Goal: Task Accomplishment & Management: Use online tool/utility

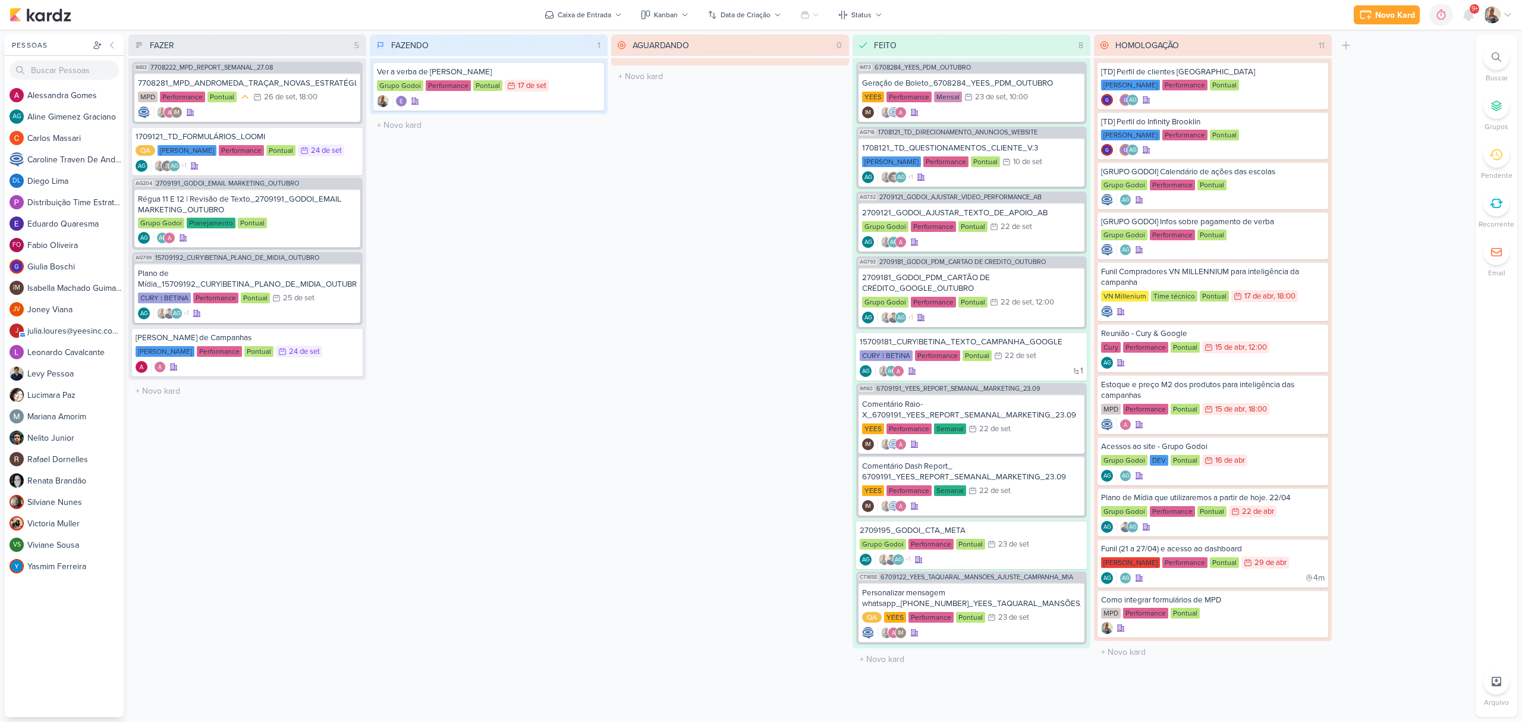
click at [433, 229] on div "FAZENDO 1 Mover Para Esquerda Mover Para Direita [GEOGRAPHIC_DATA] Ver a verba …" at bounding box center [489, 375] width 238 height 682
click at [304, 220] on div "Grupo Godoi Planejamento Pontual" at bounding box center [247, 224] width 219 height 12
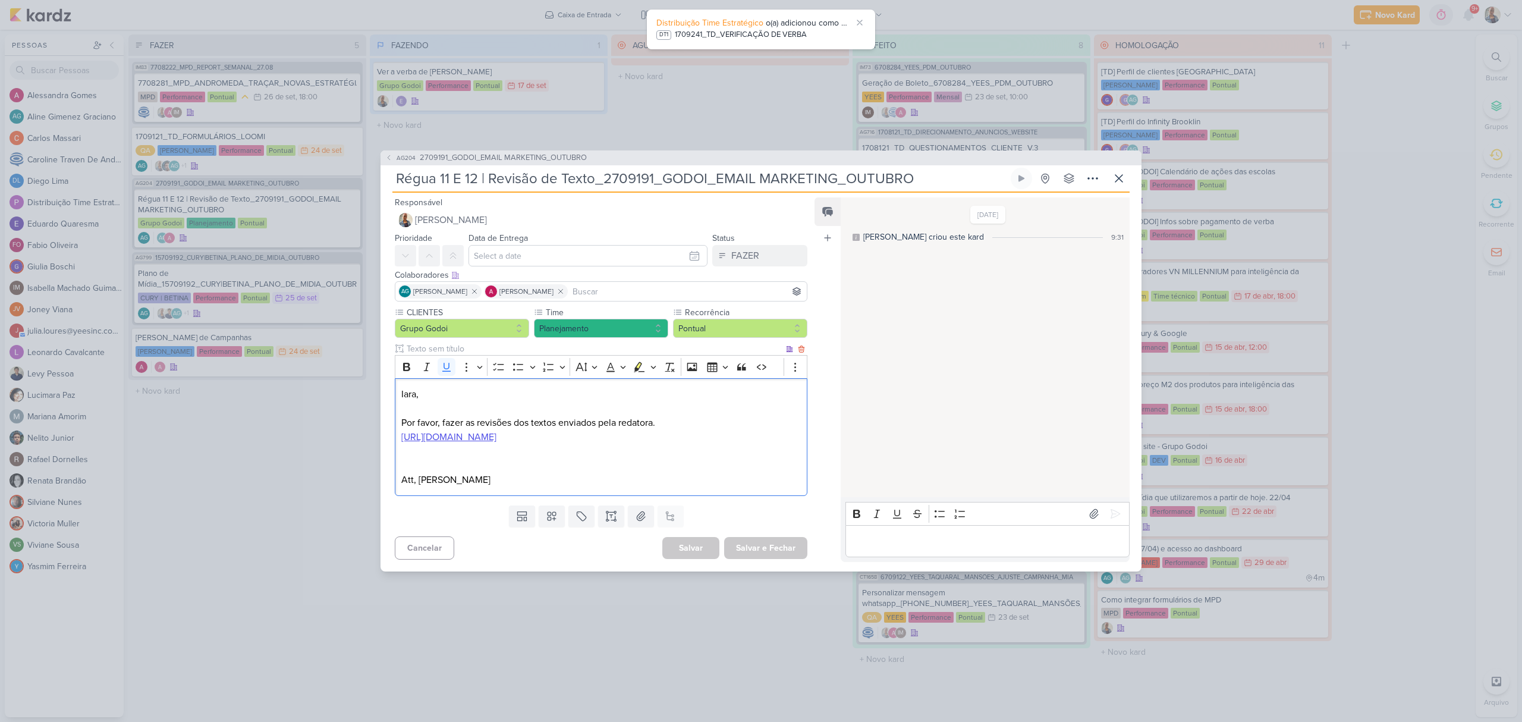
click at [496, 431] on u "[URL][DOMAIN_NAME]" at bounding box center [448, 437] width 95 height 12
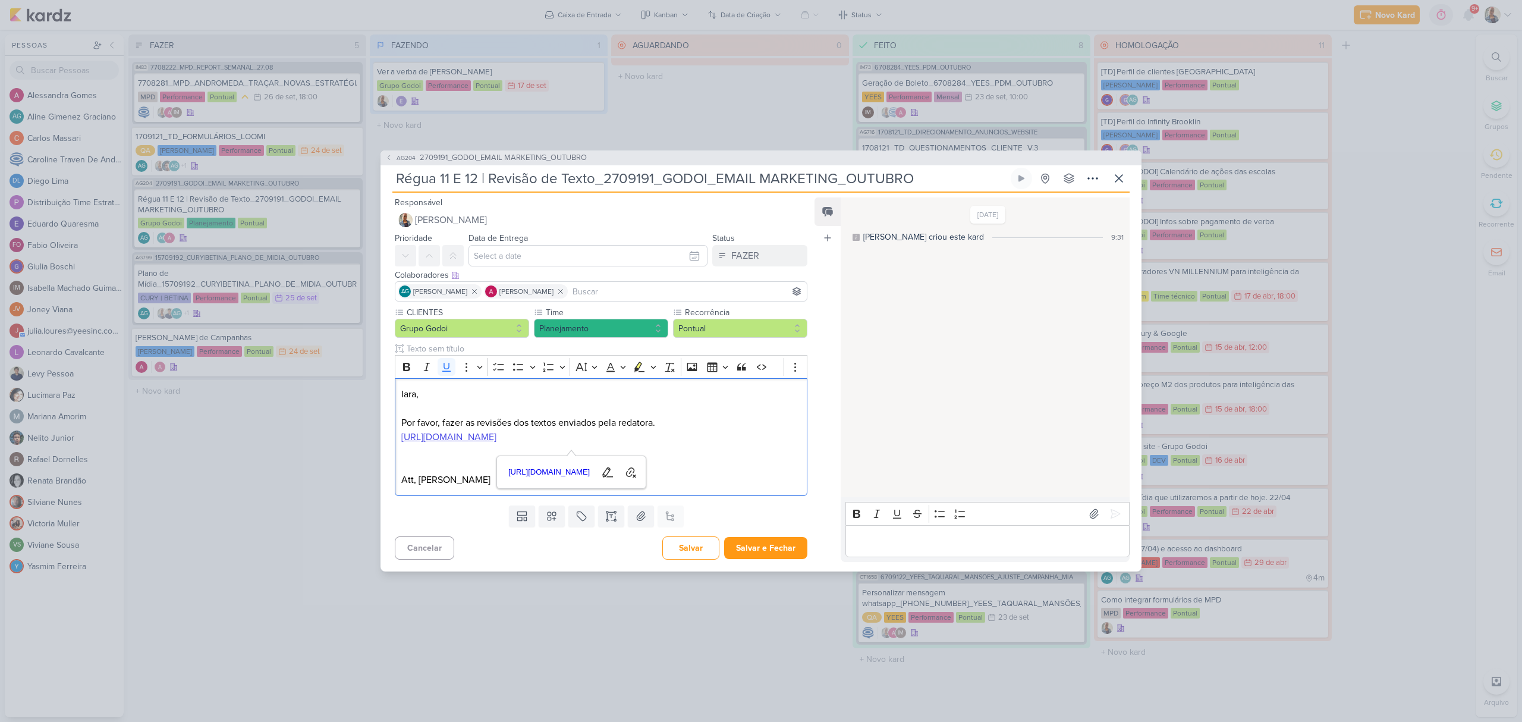
click at [937, 562] on div "Rich Text Editor Bold Italic Underline Strikethrough Bulleted List Numbered Lis…" at bounding box center [985, 529] width 289 height 65
click at [935, 557] on div "Editor editing area: main" at bounding box center [987, 541] width 284 height 33
click at [586, 327] on button "Planejamento" at bounding box center [601, 328] width 134 height 19
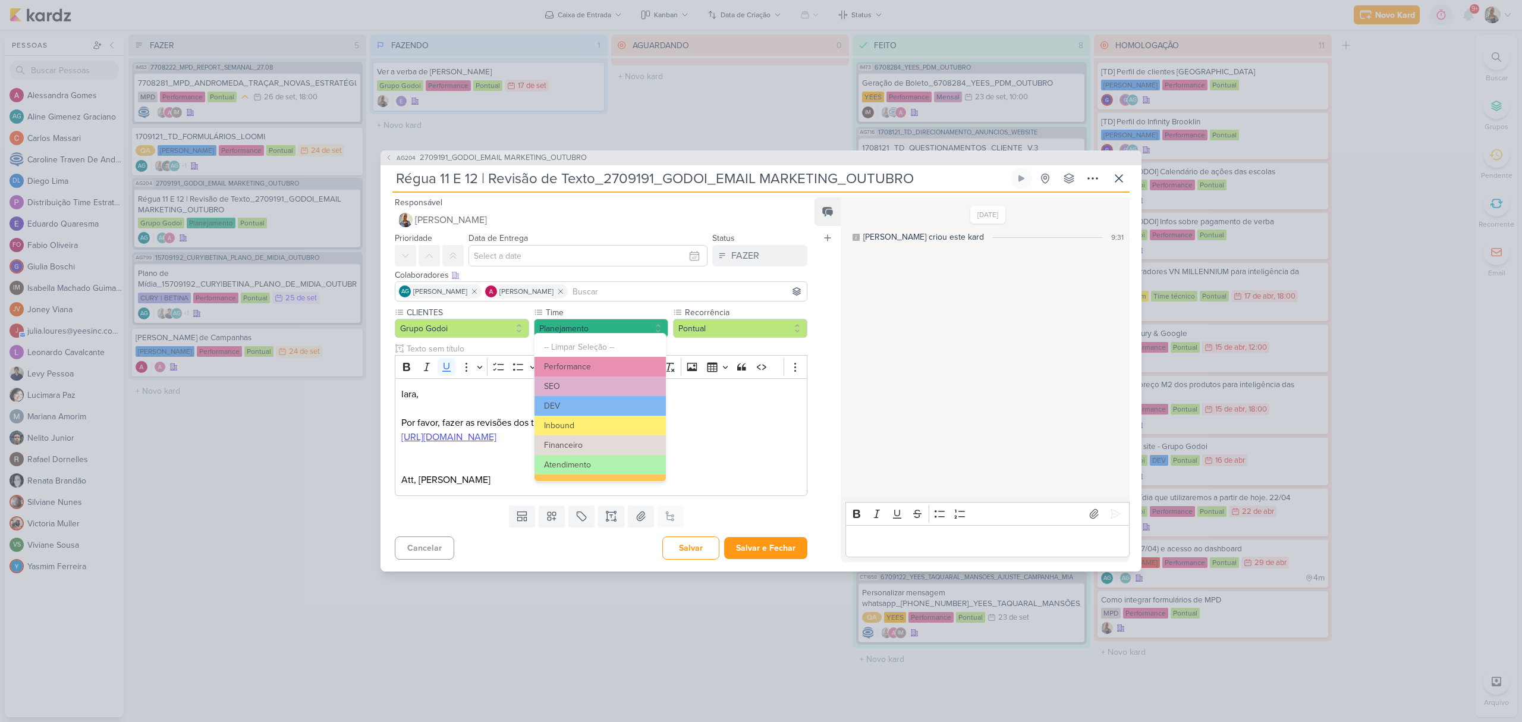
click at [873, 540] on div "Editor editing area: main" at bounding box center [987, 541] width 284 height 33
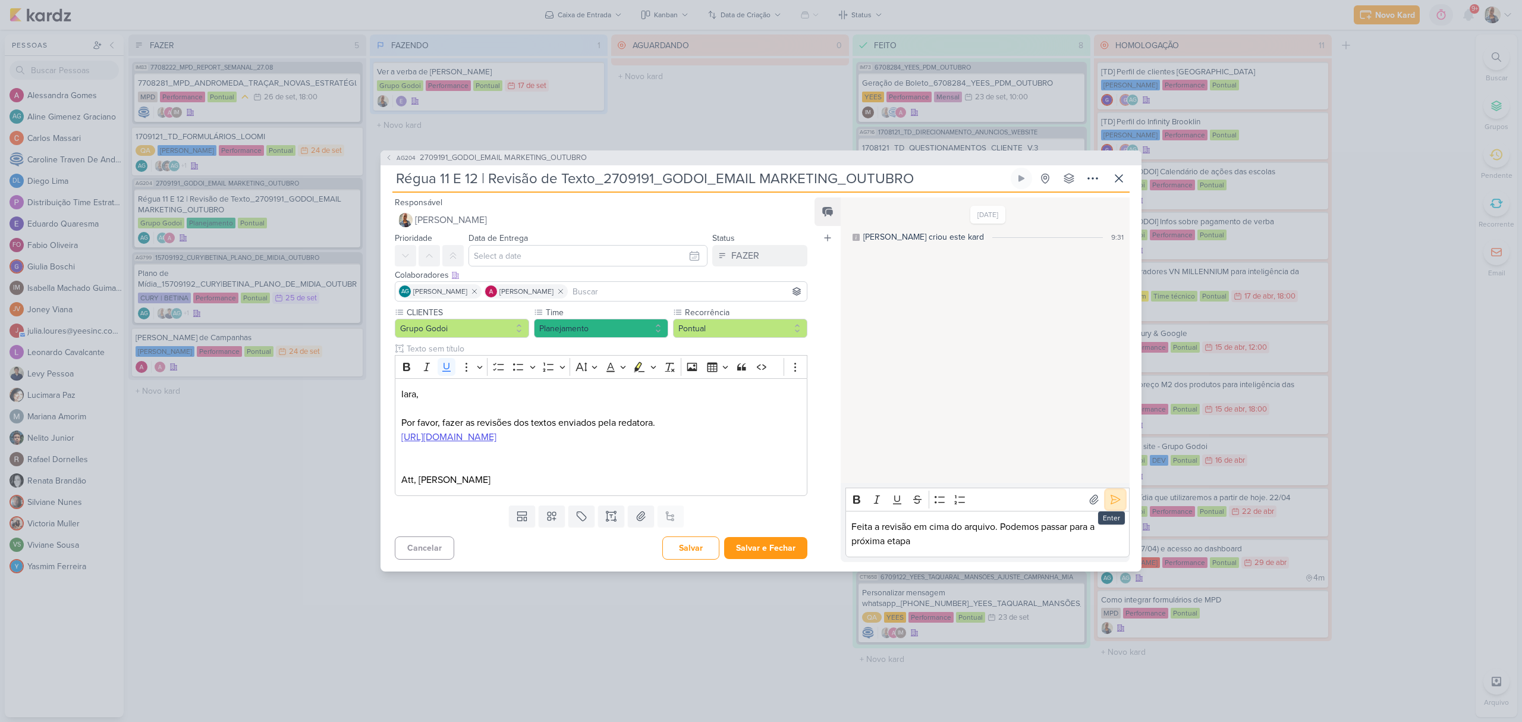
click at [1114, 505] on icon at bounding box center [1115, 499] width 12 height 12
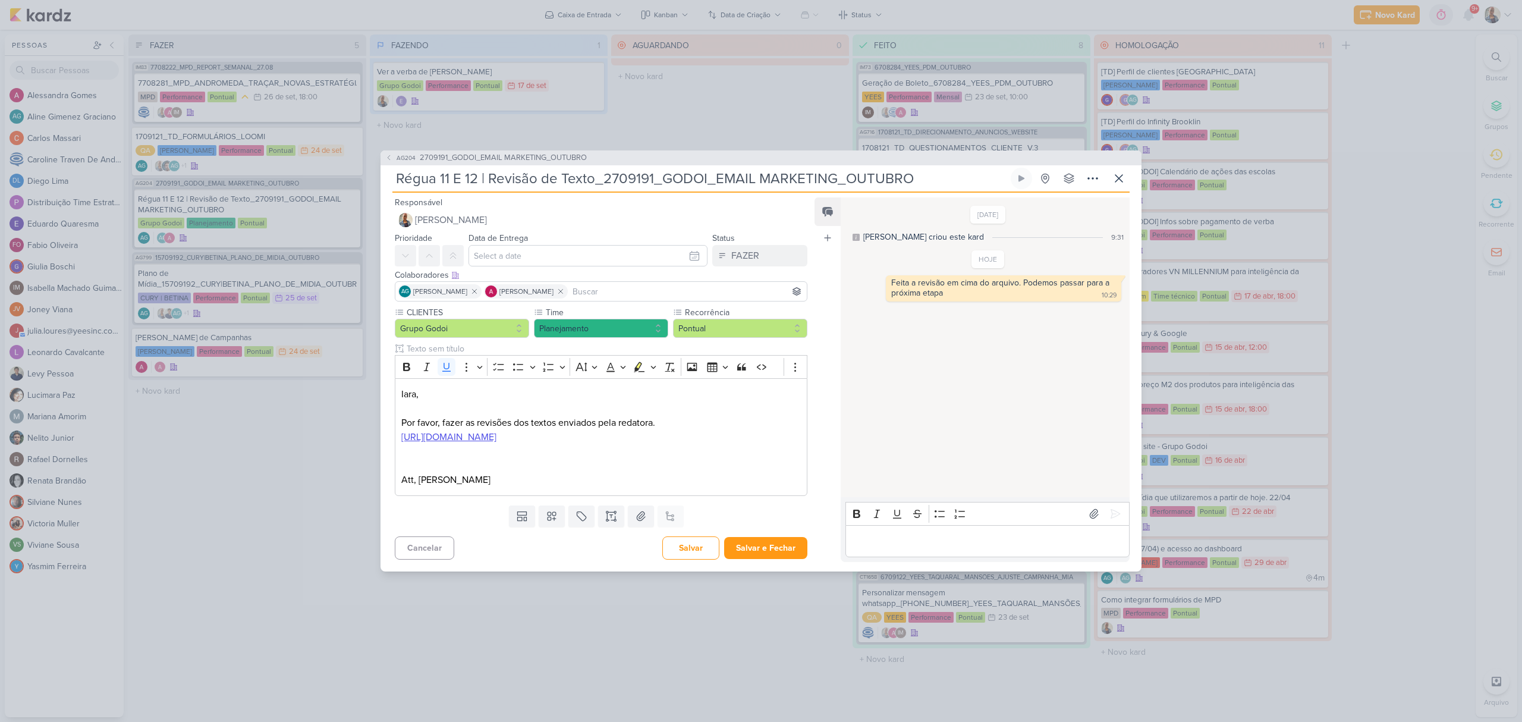
click at [876, 231] on div "[PERSON_NAME] criou este kard" at bounding box center [923, 237] width 121 height 12
click at [1082, 218] on div "[DATE] [PERSON_NAME] criou este kard 9:31" at bounding box center [988, 224] width 276 height 37
click at [1049, 380] on div "[DATE] [PERSON_NAME] criou este kard 9:31 HOJE 10:29 10:29" at bounding box center [985, 348] width 288 height 298
click at [757, 250] on button "FAZER" at bounding box center [759, 255] width 95 height 21
click at [740, 335] on div "FEITO" at bounding box center [736, 341] width 23 height 12
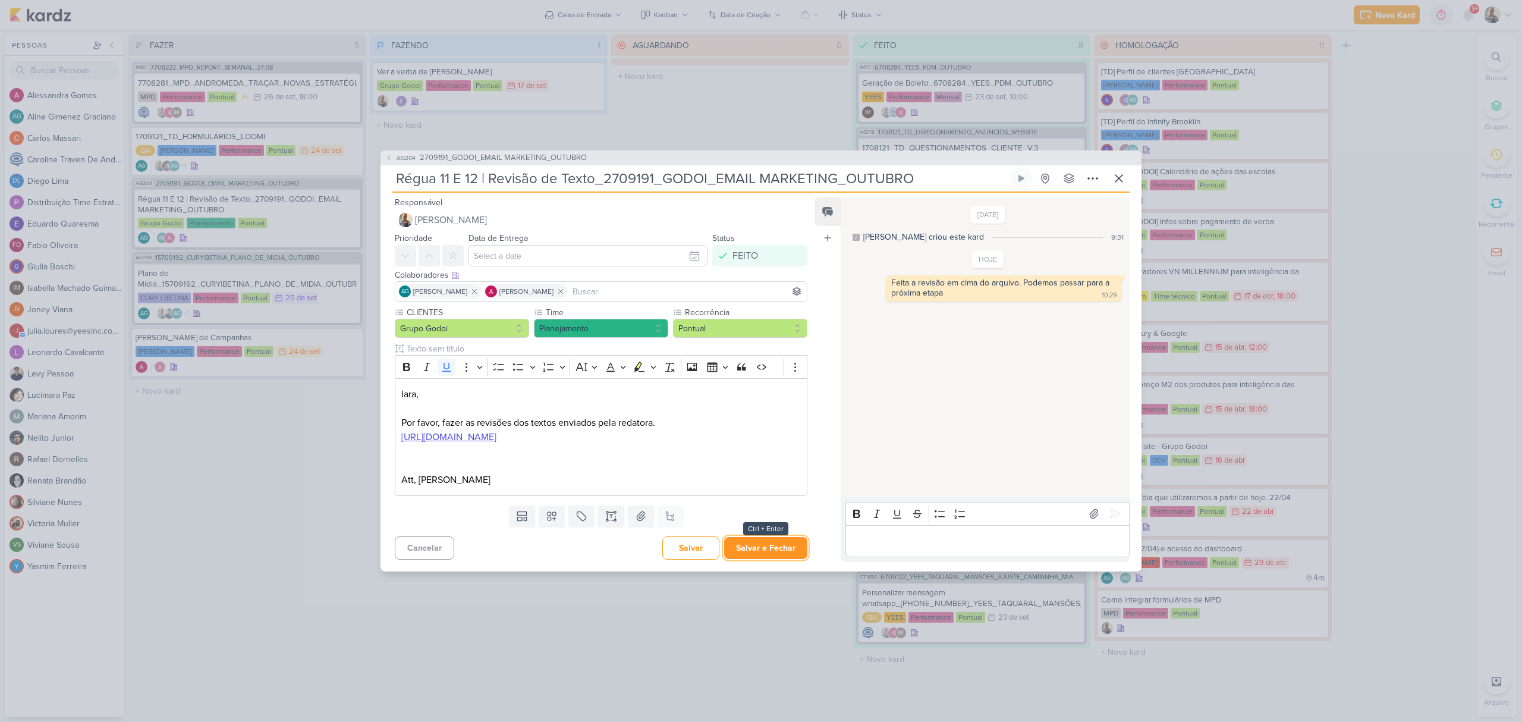
click at [764, 559] on button "Salvar e Fechar" at bounding box center [765, 548] width 83 height 22
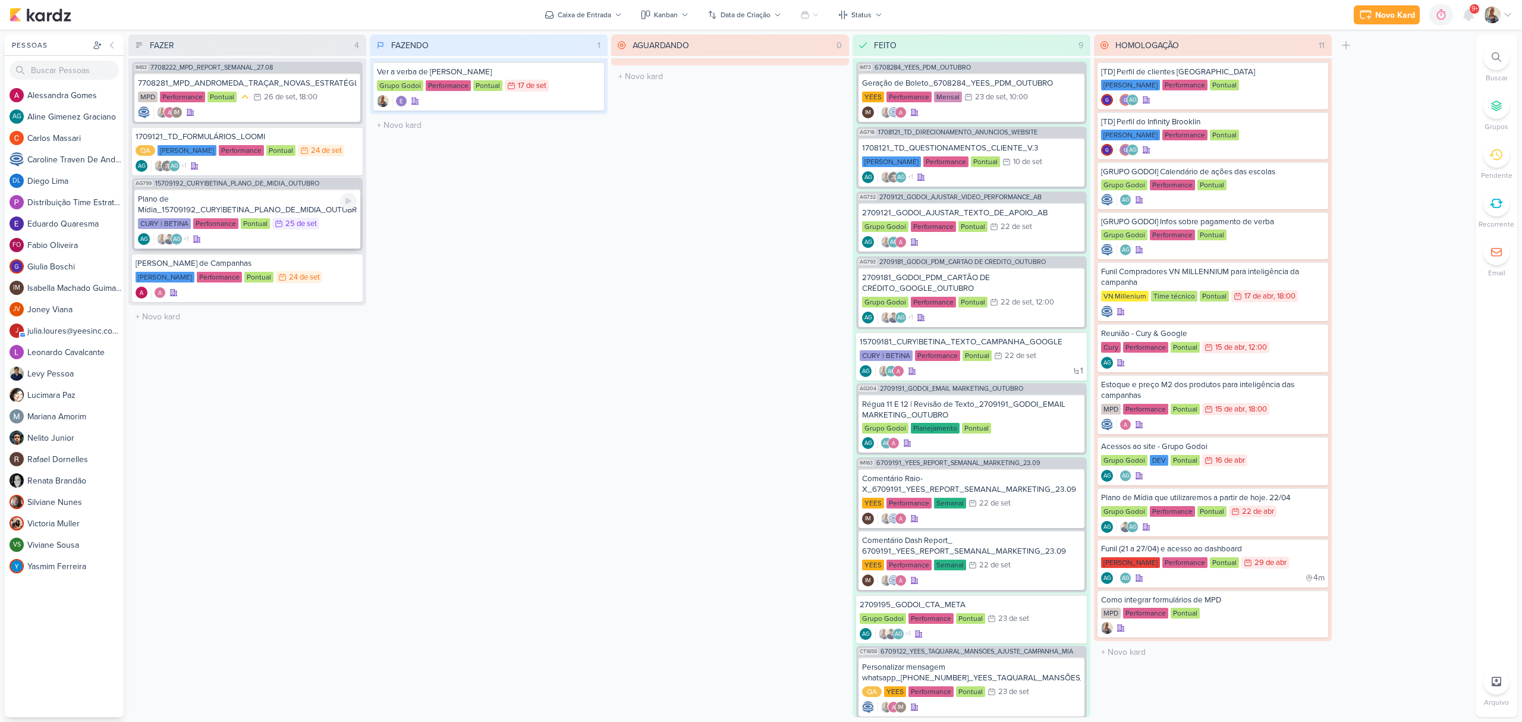
click at [246, 200] on div "Plano de Mídia_15709192_CURY|BETINA_PLANO_DE_MIDIA_OUTUBRO" at bounding box center [247, 204] width 219 height 21
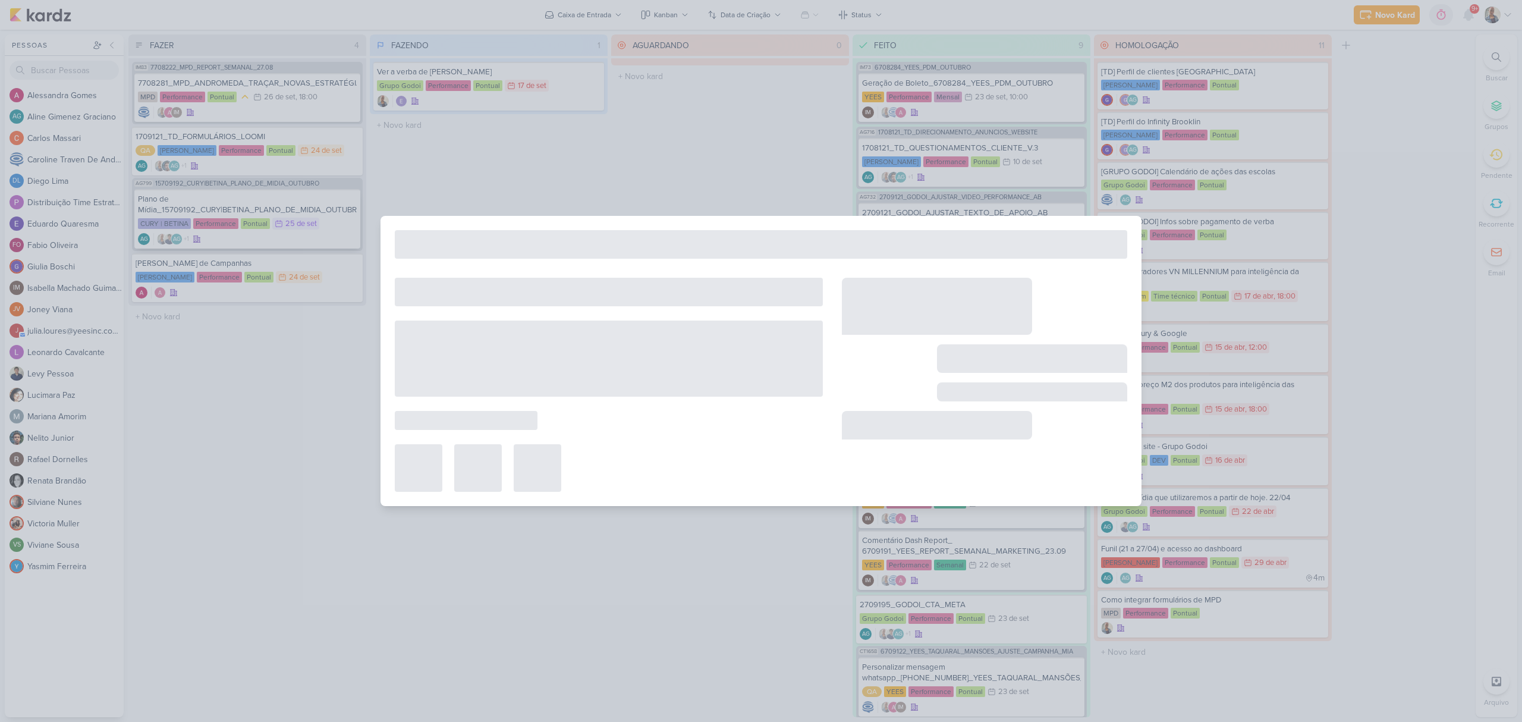
type input "Plano de Mídia_15709192_CURY|BETINA_PLANO_DE_MIDIA_OUTUBRO"
type input "[DATE] 23:59"
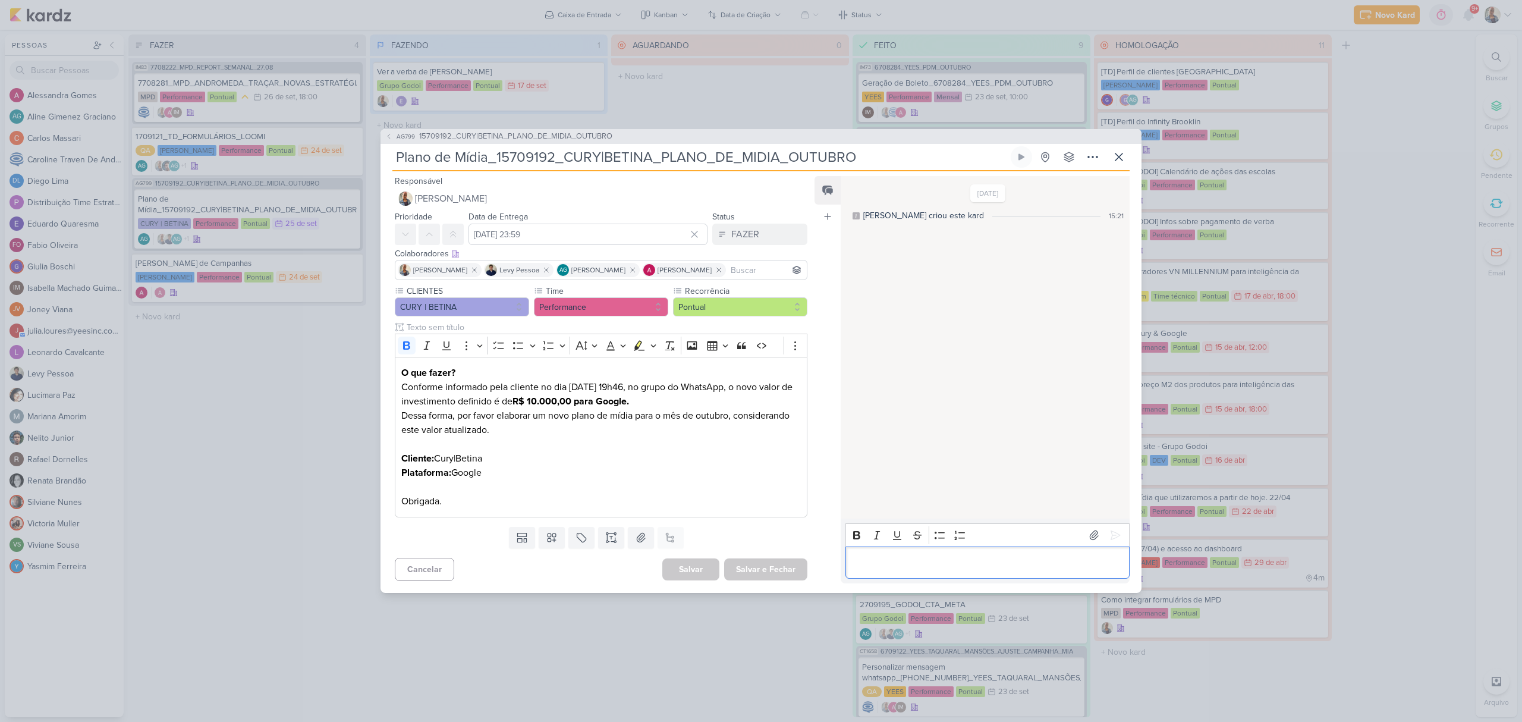
click at [911, 567] on p "Editor editing area: main" at bounding box center [987, 562] width 272 height 14
click at [724, 238] on button "FAZER" at bounding box center [759, 234] width 95 height 21
click at [719, 310] on button "FEITO" at bounding box center [754, 320] width 106 height 20
click at [774, 575] on button "Salvar e Fechar" at bounding box center [765, 569] width 83 height 22
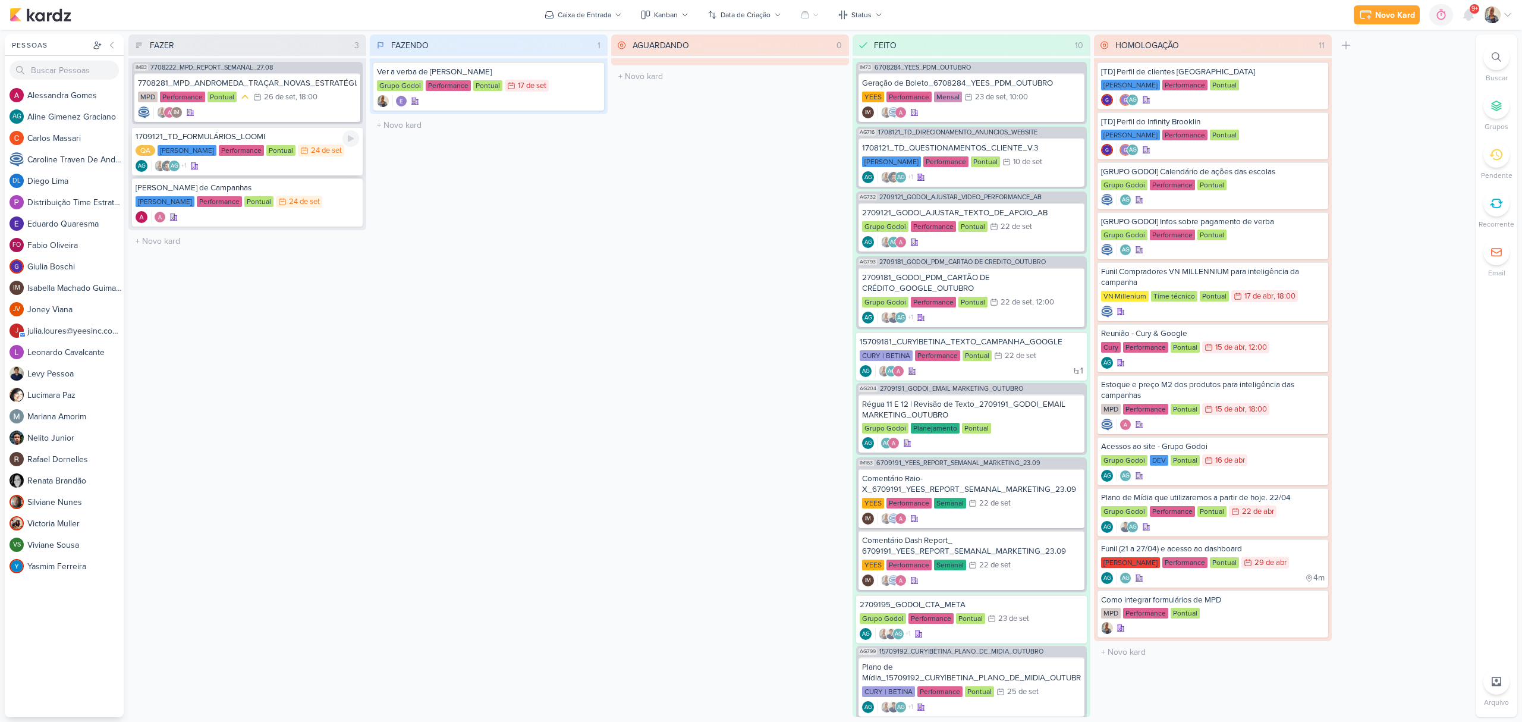
click at [238, 133] on div "1709121_TD_FORMULÁRIOS_LOOMI" at bounding box center [248, 136] width 224 height 11
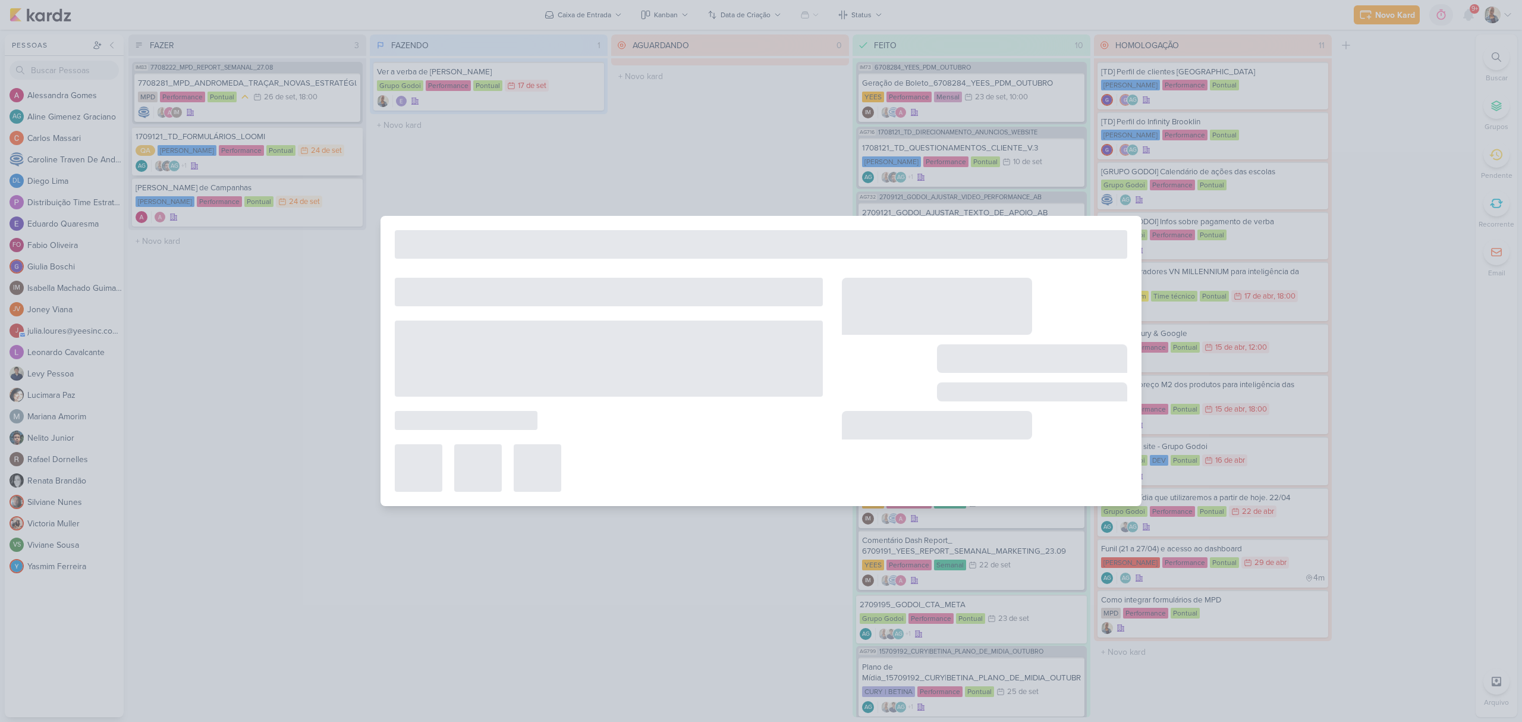
type input "1709121_TD_FORMULÁRIOS_LOOMI"
type input "24 de setembro de 2025 às 23:59"
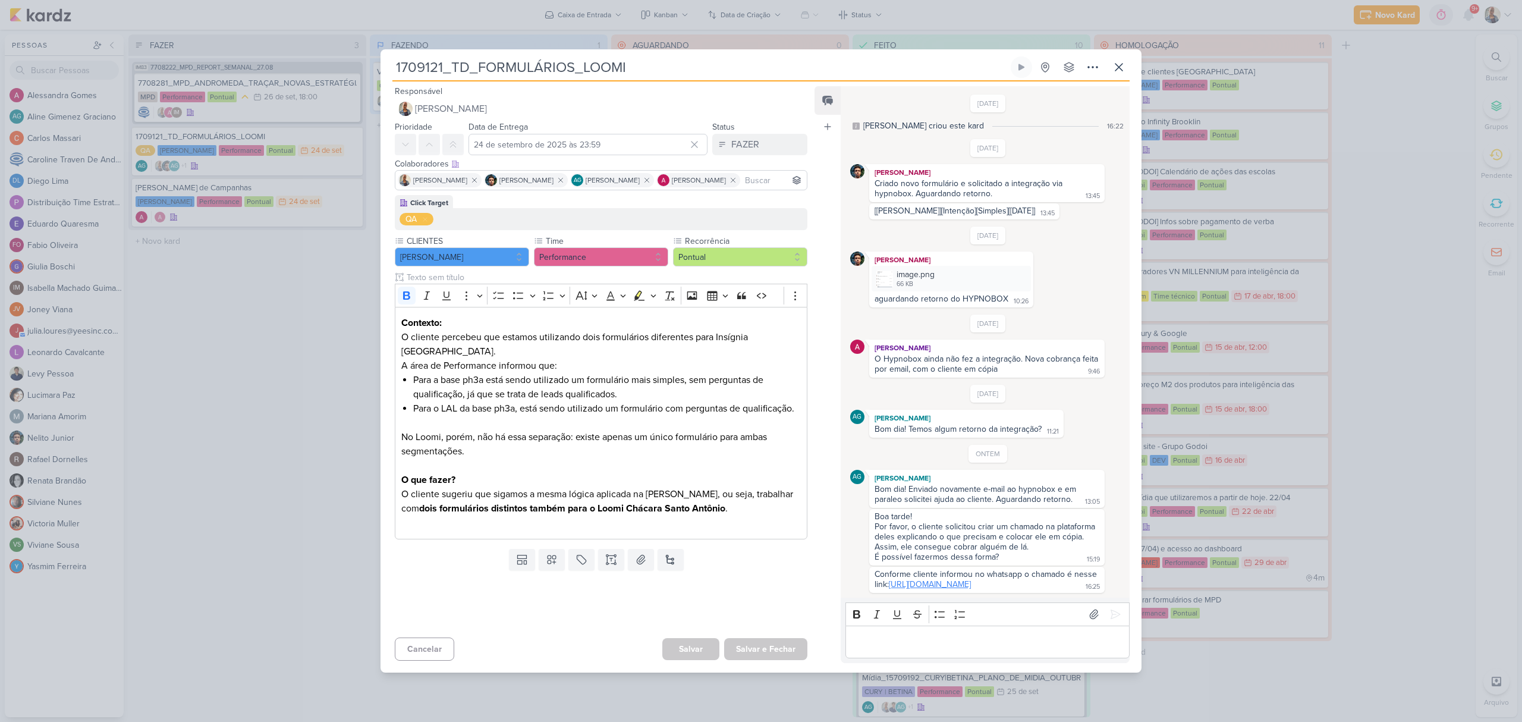
click at [950, 583] on link "[URL][DOMAIN_NAME]" at bounding box center [930, 584] width 82 height 10
click at [897, 658] on div "Editor editing area: main" at bounding box center [987, 641] width 284 height 33
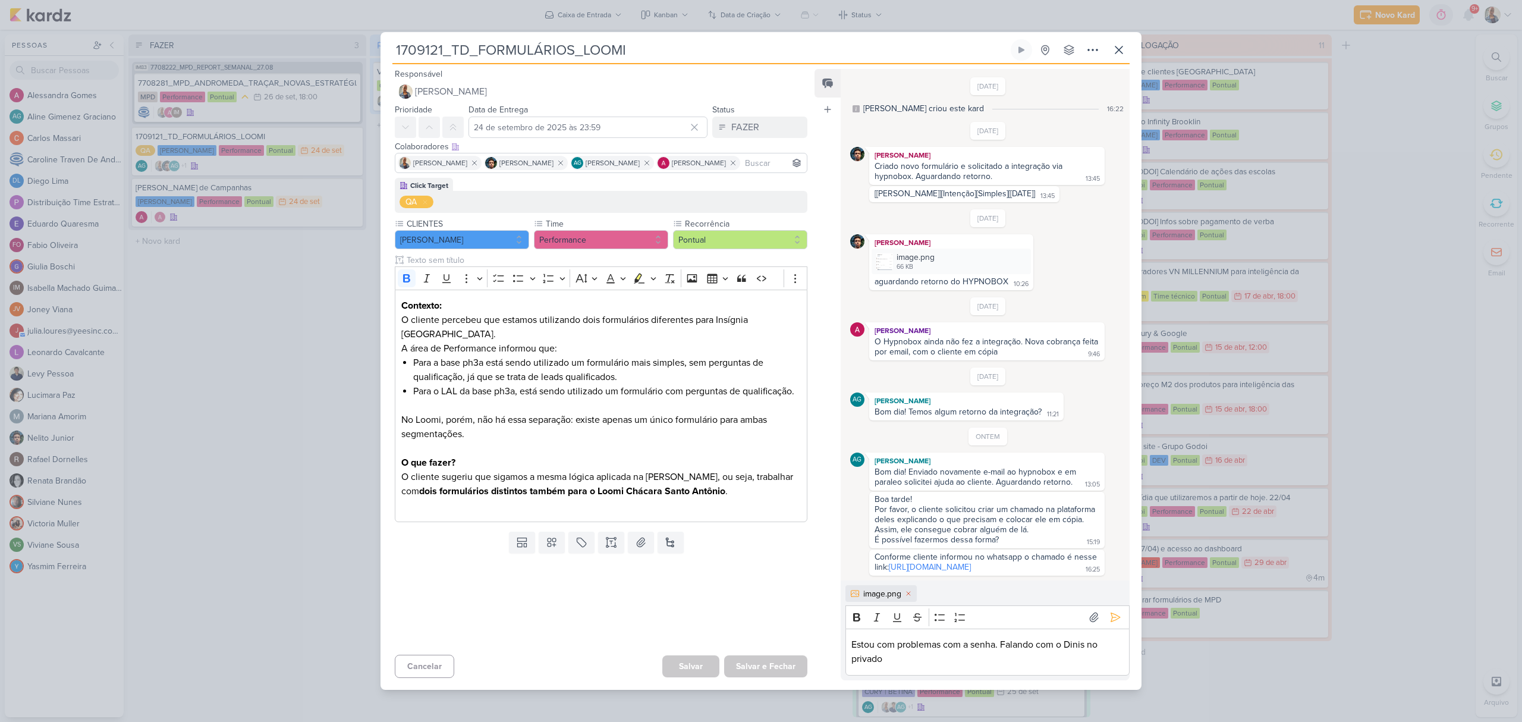
click at [880, 600] on div "image.png" at bounding box center [882, 593] width 38 height 12
click at [879, 600] on div "image.png" at bounding box center [882, 593] width 38 height 12
click at [907, 597] on icon at bounding box center [908, 593] width 7 height 7
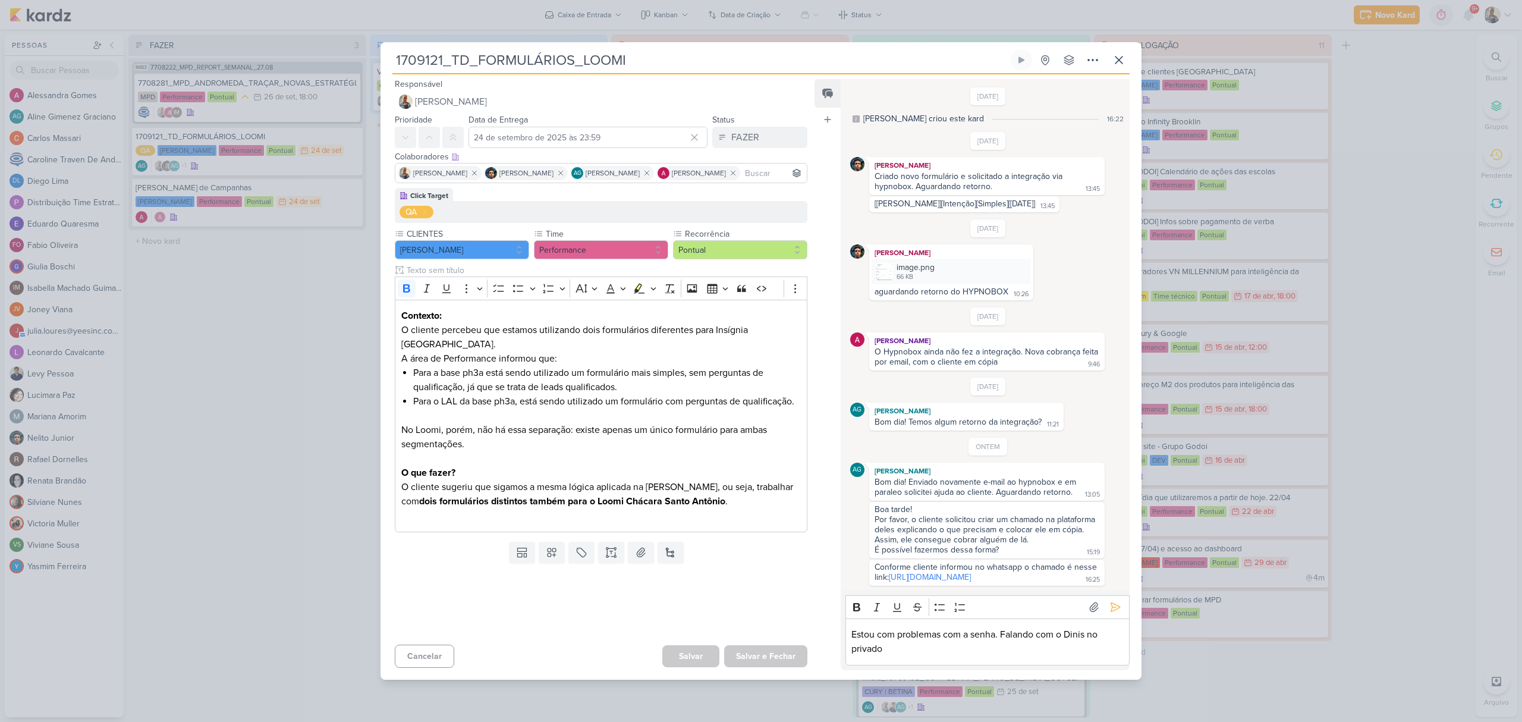
click at [1004, 664] on div "Estou com problemas com a senha. Falando com o Dinis no privado" at bounding box center [987, 641] width 284 height 47
click at [1109, 613] on icon at bounding box center [1115, 607] width 12 height 12
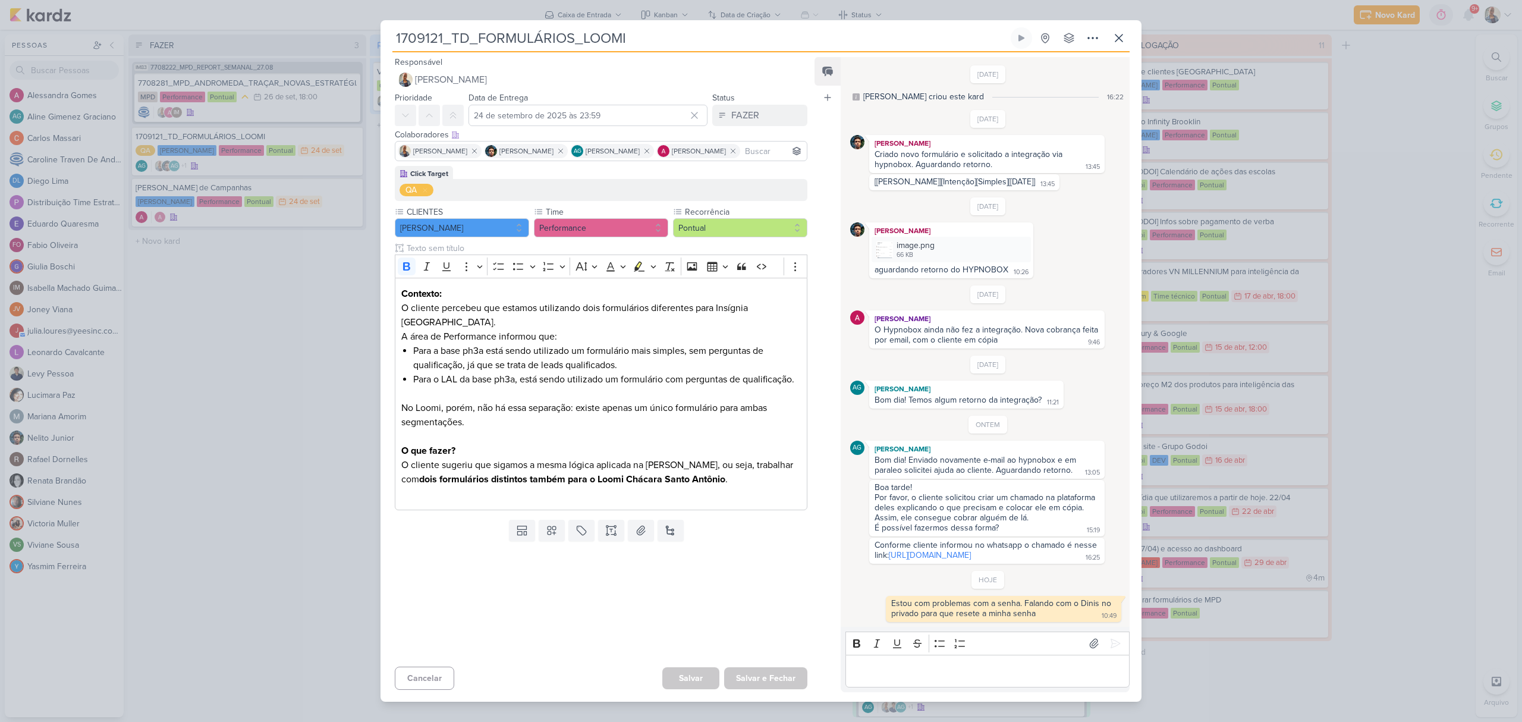
click at [275, 311] on div "1709121_TD_FORMULÁRIOS_LOOMI Criado por [PERSON_NAME]" at bounding box center [761, 361] width 1522 height 722
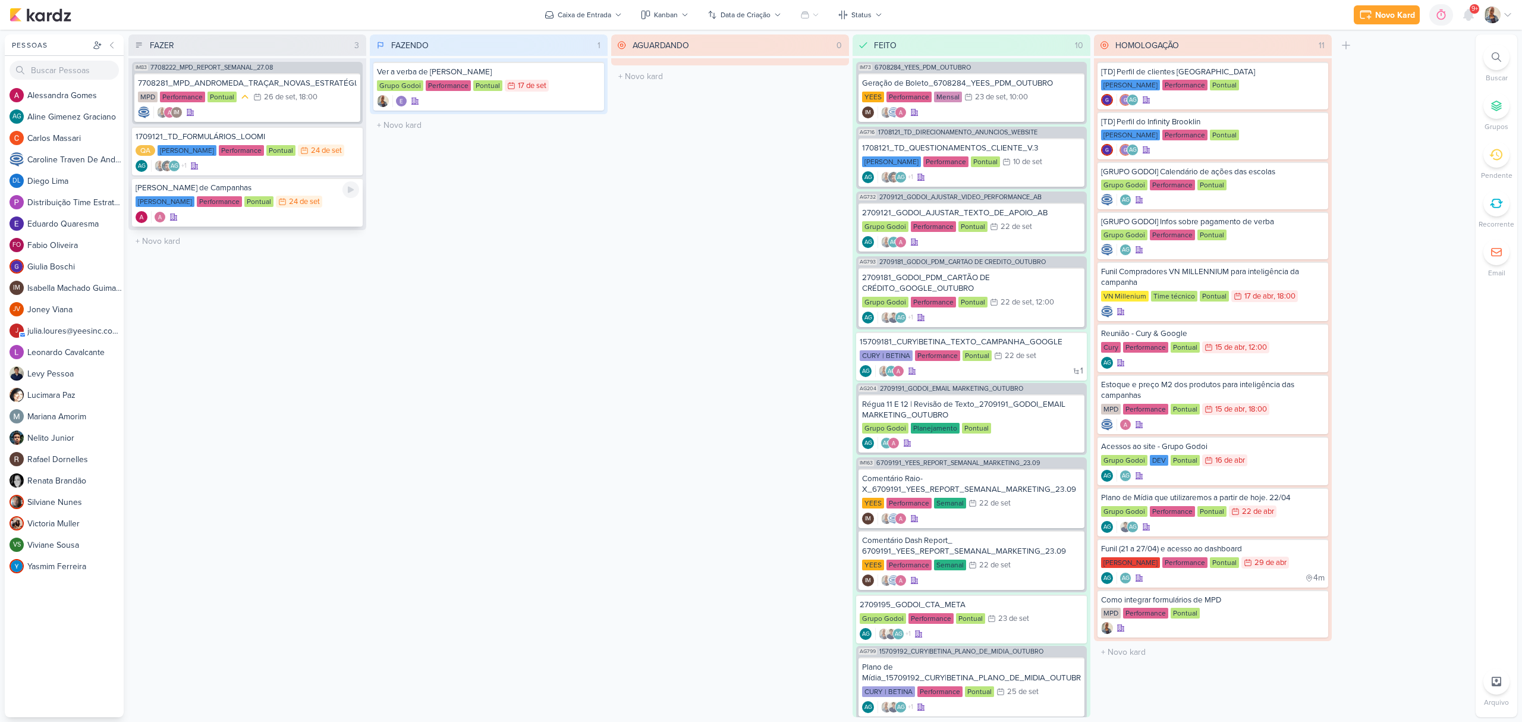
click at [281, 182] on div "[PERSON_NAME] de Campanhas" at bounding box center [248, 187] width 224 height 11
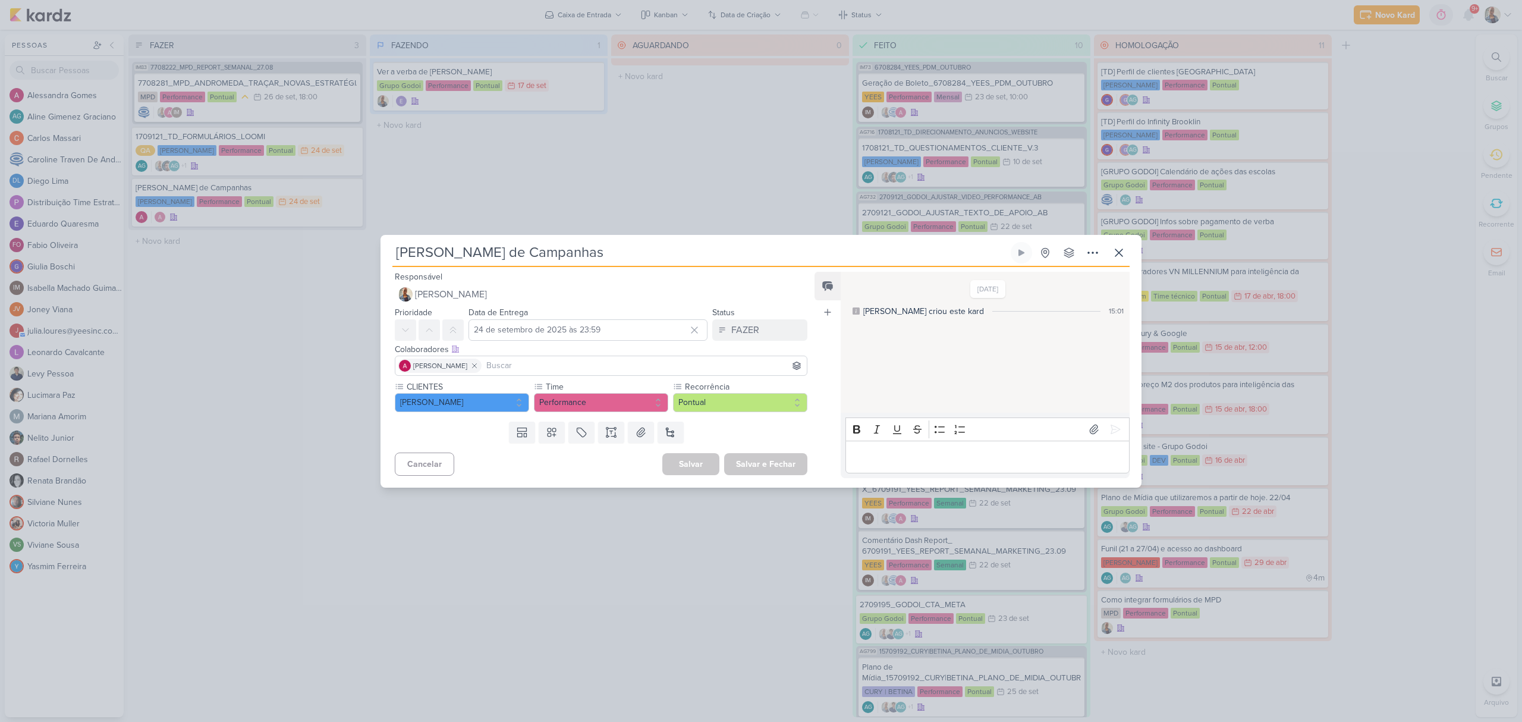
click at [1013, 459] on p "Editor editing area: main" at bounding box center [987, 456] width 272 height 14
click at [792, 518] on div "[PERSON_NAME] de Campanhas Criado por [PERSON_NAME]" at bounding box center [761, 361] width 1522 height 722
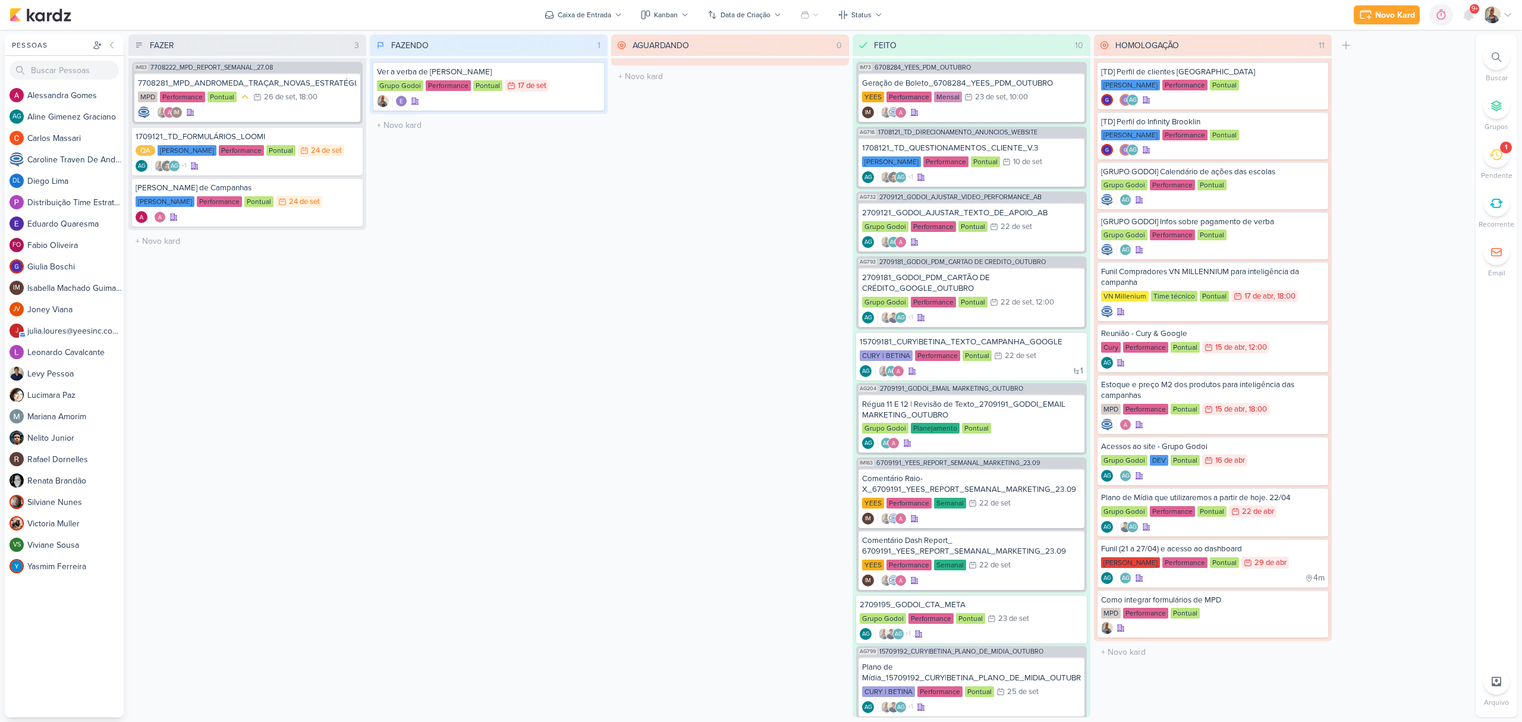
click at [1484, 153] on div "1" at bounding box center [1496, 154] width 26 height 26
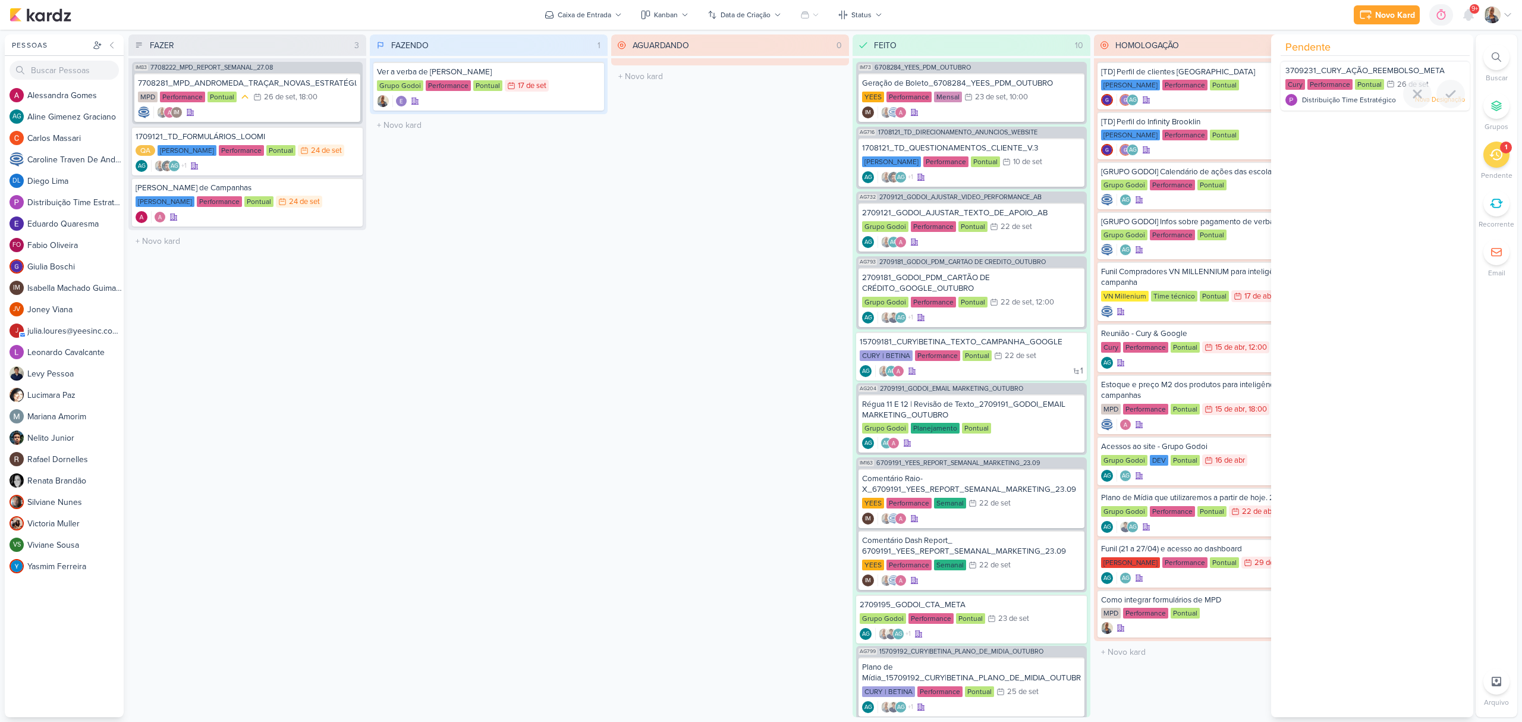
click at [1377, 71] on span "3709231_CURY_AÇÃO_REEMBOLSO_META" at bounding box center [1364, 71] width 159 height 10
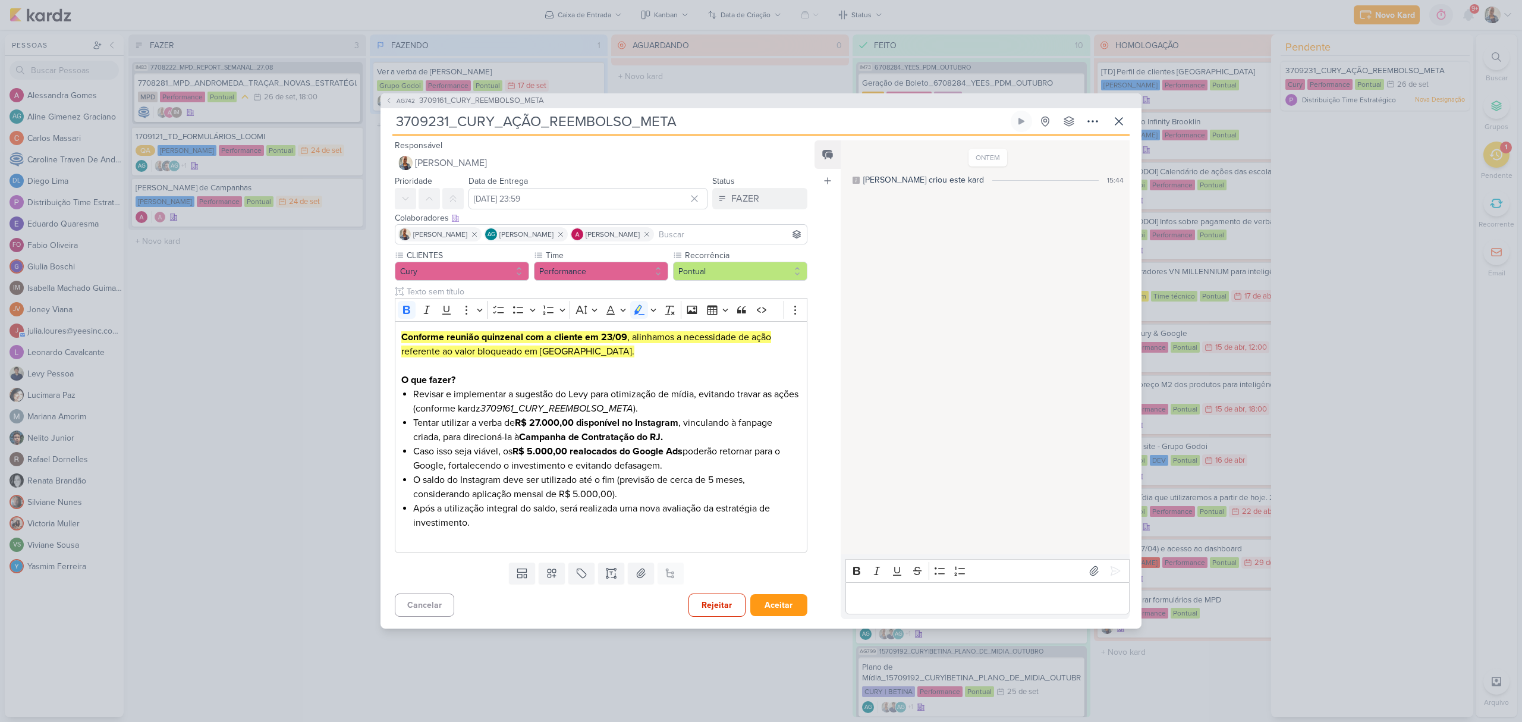
click at [855, 178] on icon at bounding box center [855, 180] width 7 height 7
click at [976, 178] on div "[PERSON_NAME] criou este kard 15:44" at bounding box center [987, 180] width 271 height 12
click at [467, 166] on button "[PERSON_NAME]" at bounding box center [601, 162] width 413 height 21
type input "levy"
click at [466, 180] on button "Levy Pessoa" at bounding box center [600, 185] width 411 height 21
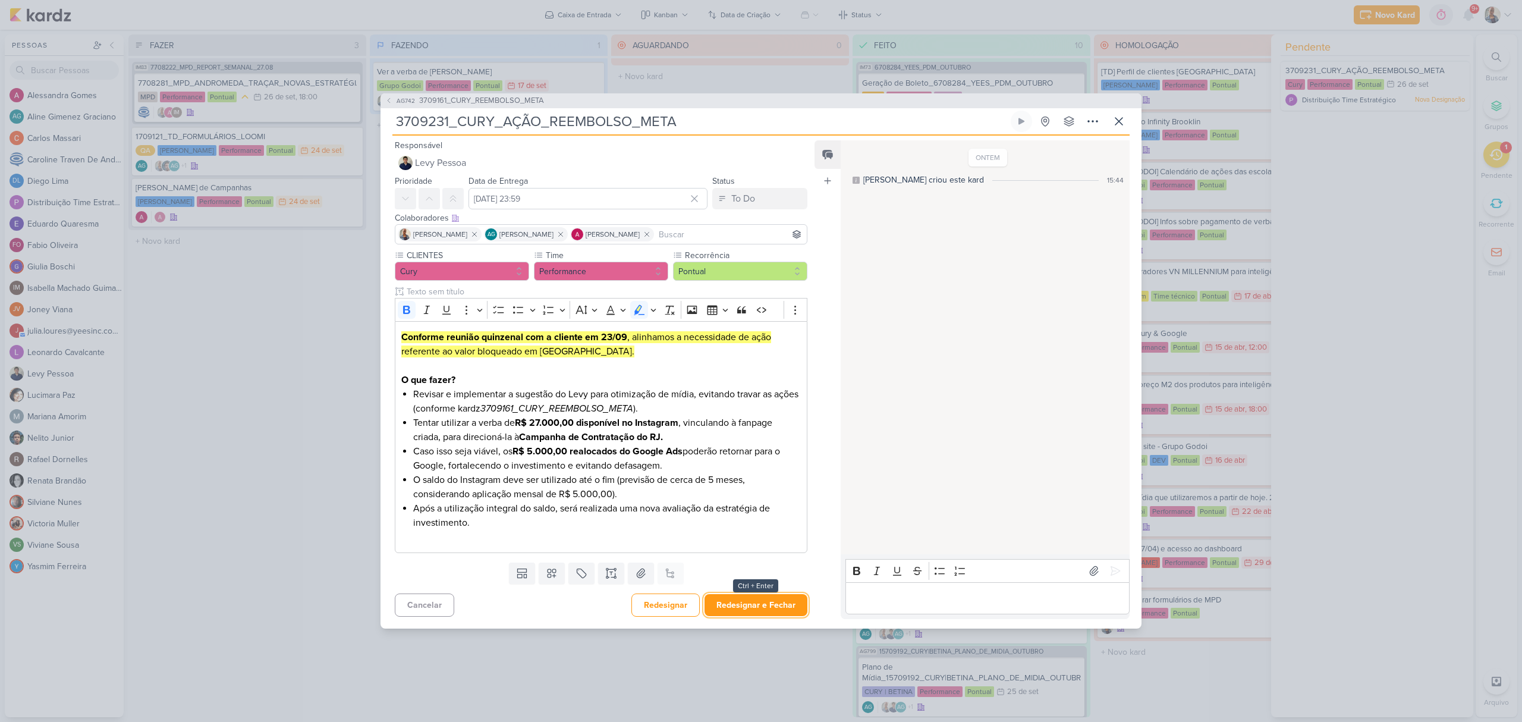
click at [767, 608] on button "Redesignar e Fechar" at bounding box center [755, 605] width 103 height 22
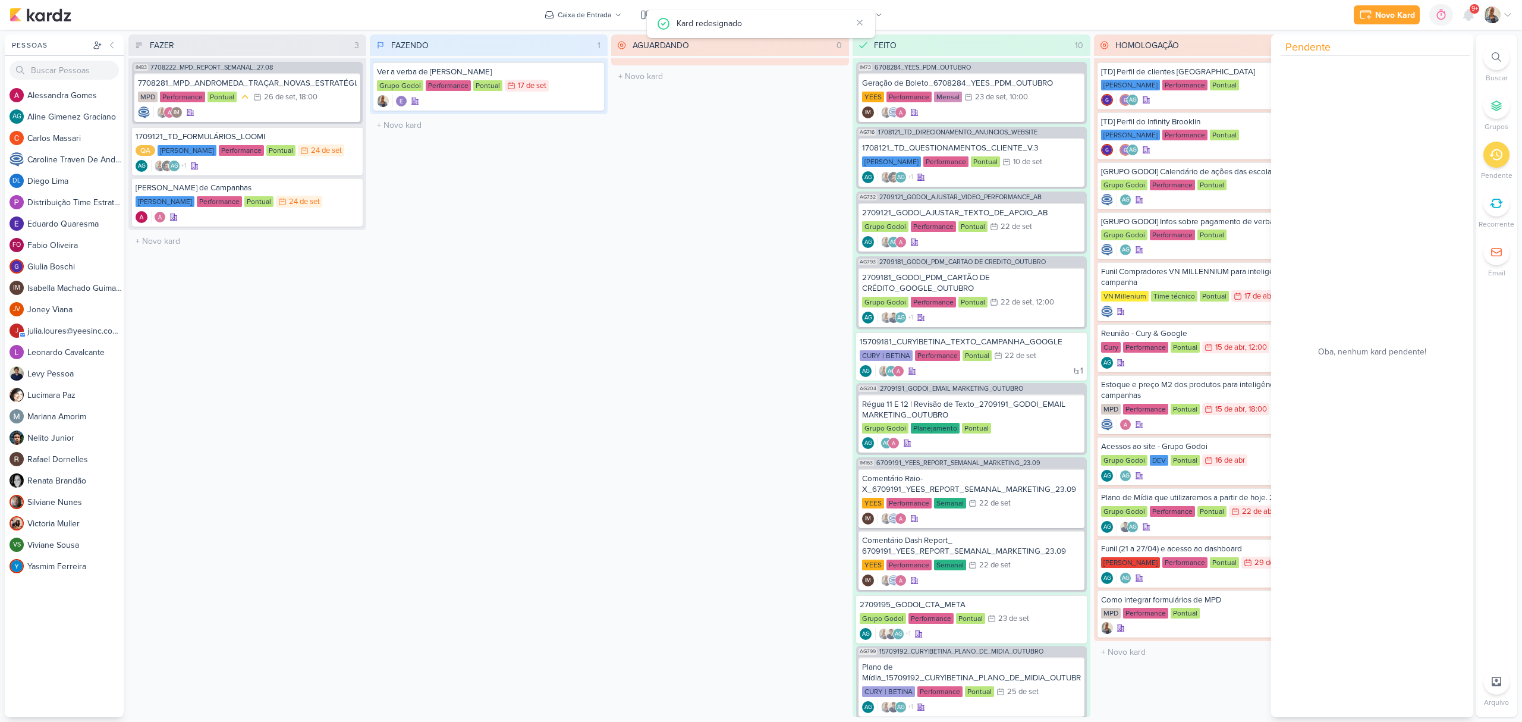
click at [688, 471] on div "AGUARDANDO 0 Mover Para Esquerda Mover Para Direita [GEOGRAPHIC_DATA] O título …" at bounding box center [730, 375] width 238 height 682
